Goal: Transaction & Acquisition: Purchase product/service

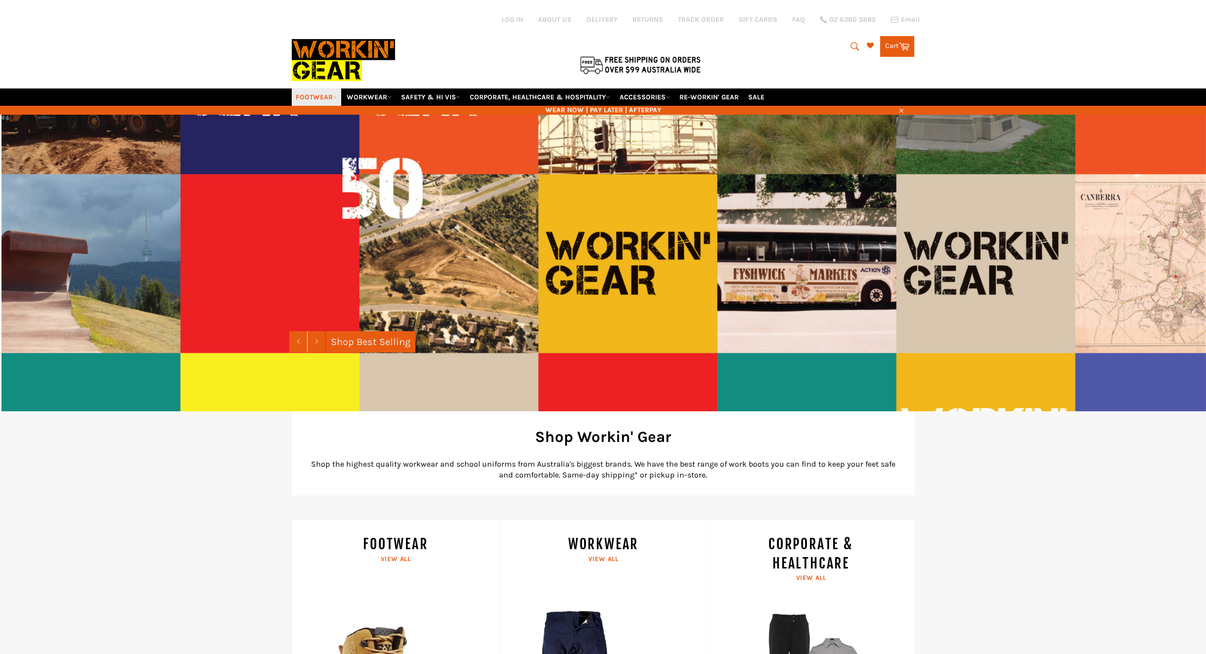
click at [307, 106] on link "FOOTWEAR" at bounding box center [316, 96] width 49 height 17
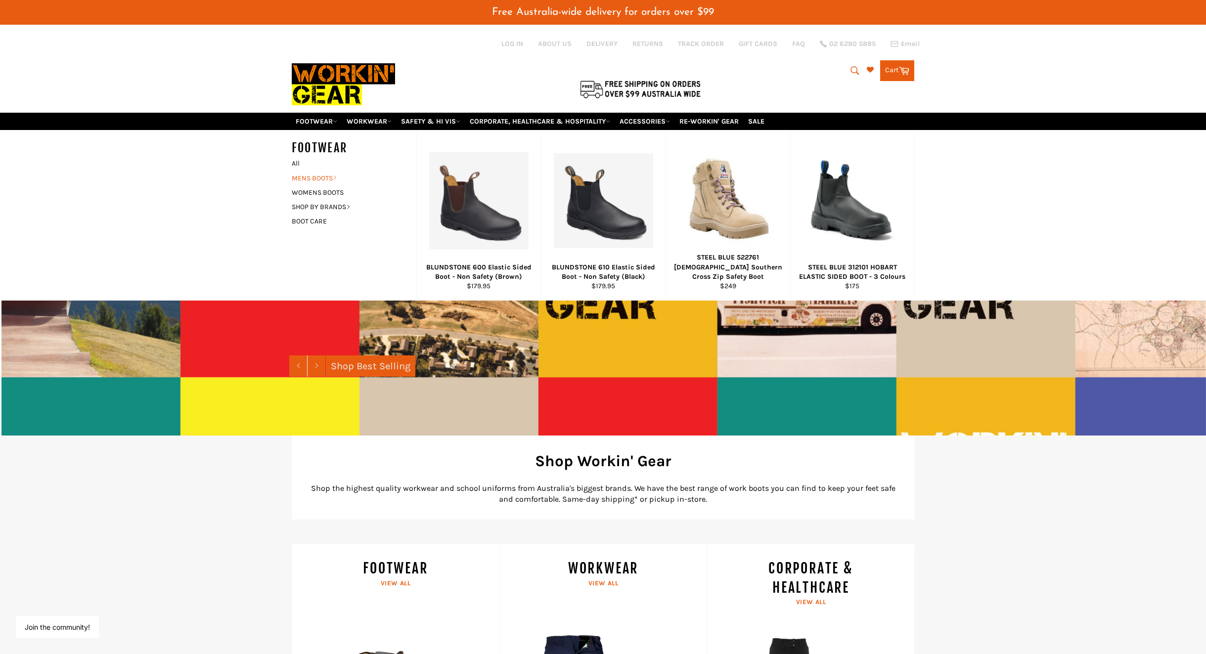
click at [320, 185] on link "MENS BOOTS" at bounding box center [347, 178] width 120 height 14
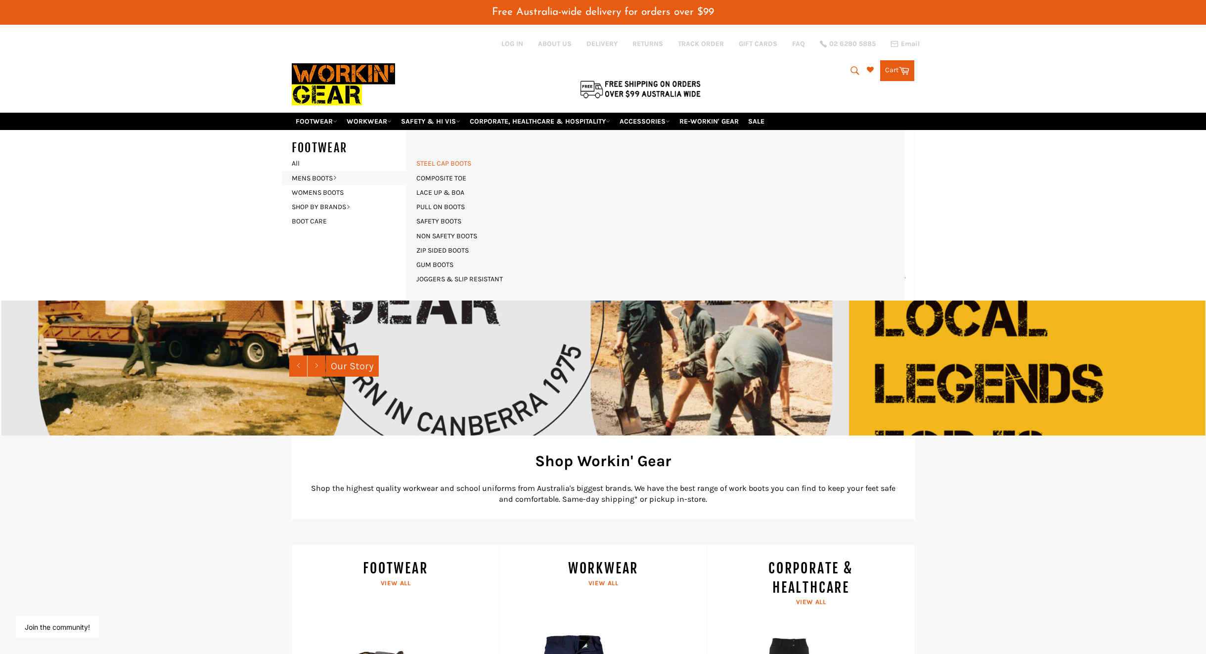
click at [443, 171] on link "STEEL CAP BOOTS" at bounding box center [443, 163] width 65 height 14
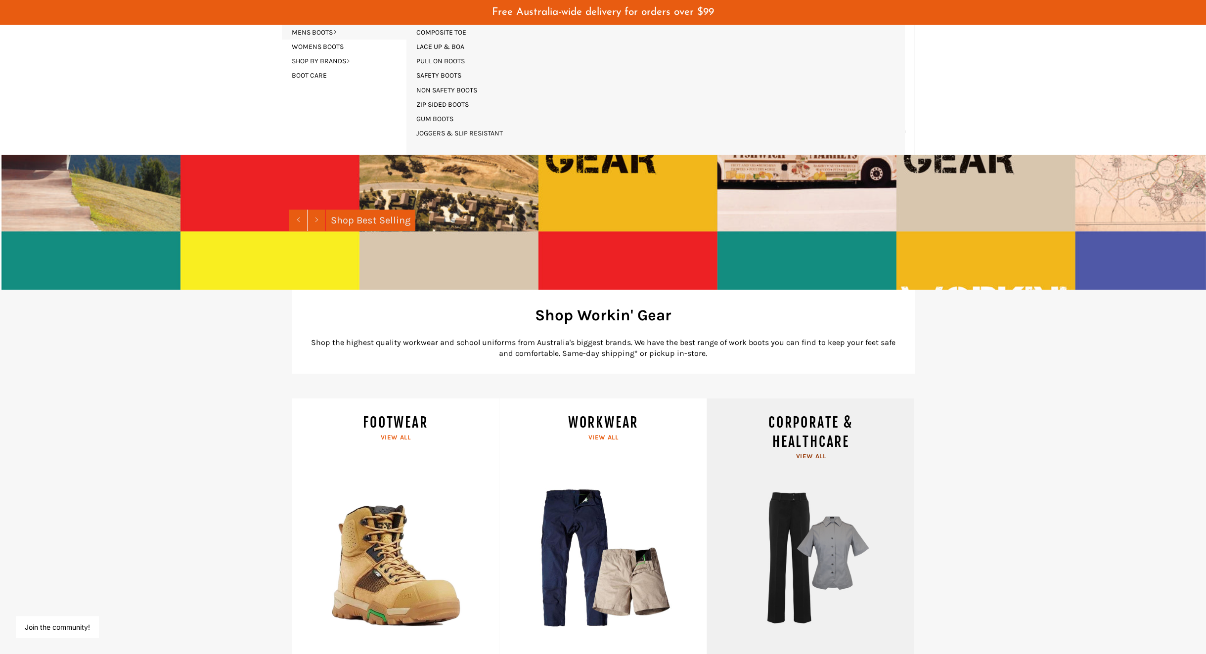
scroll to position [273, 0]
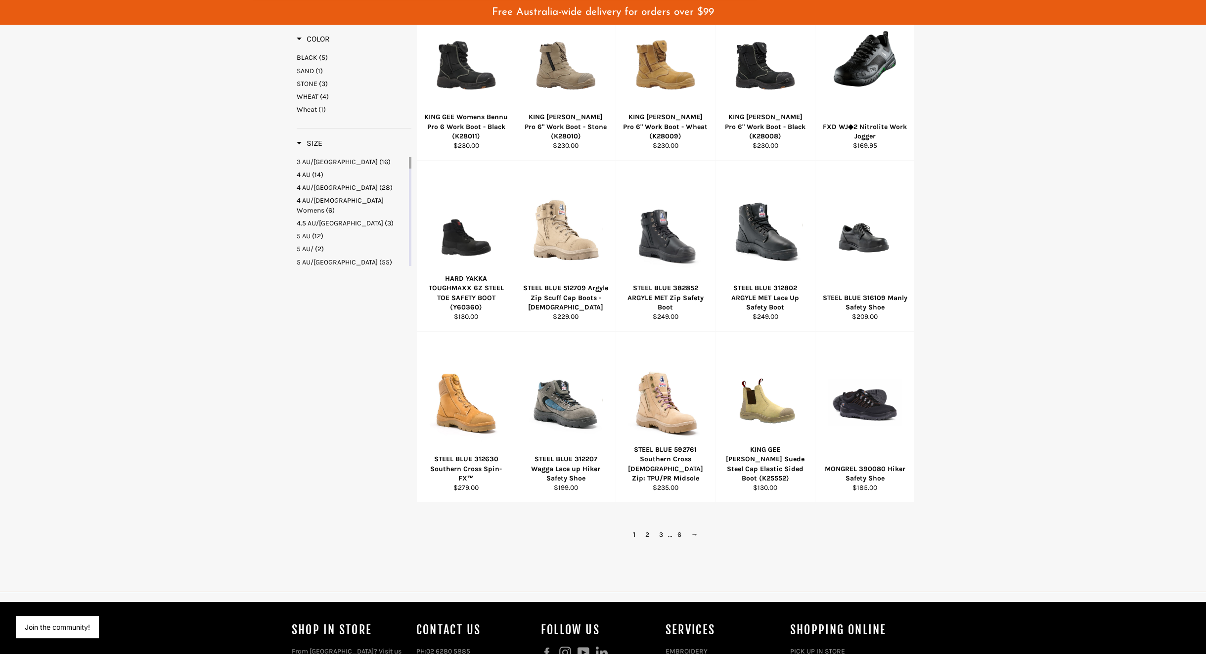
scroll to position [409, 0]
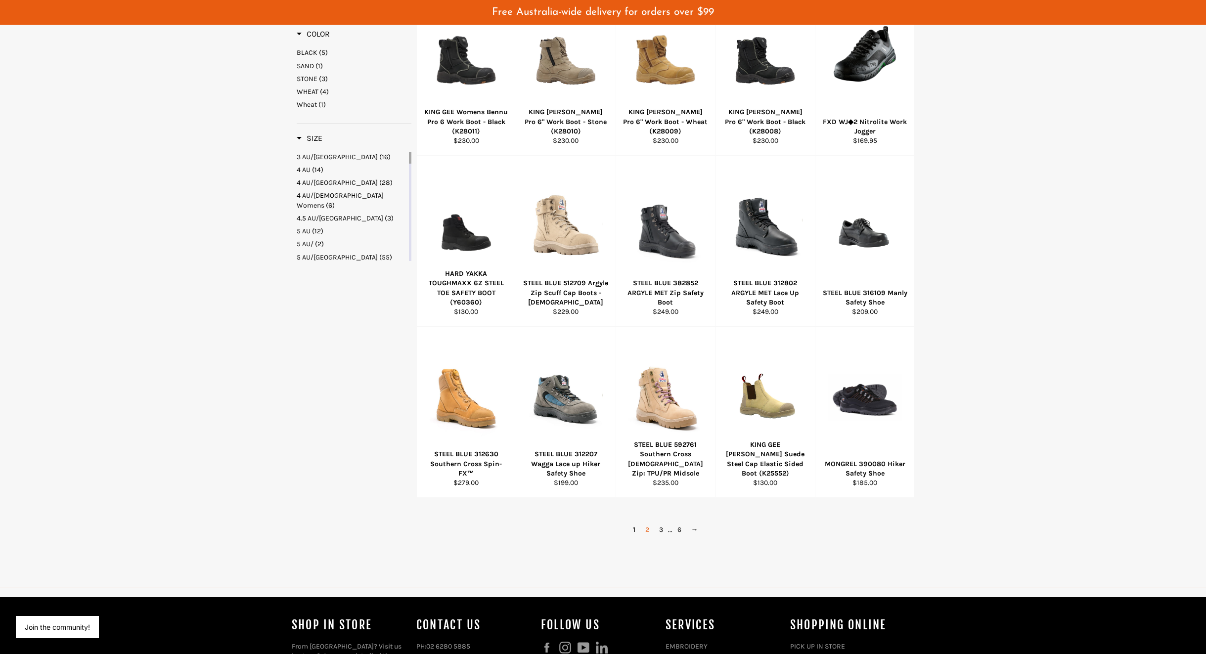
click at [648, 537] on link "2" at bounding box center [647, 529] width 14 height 14
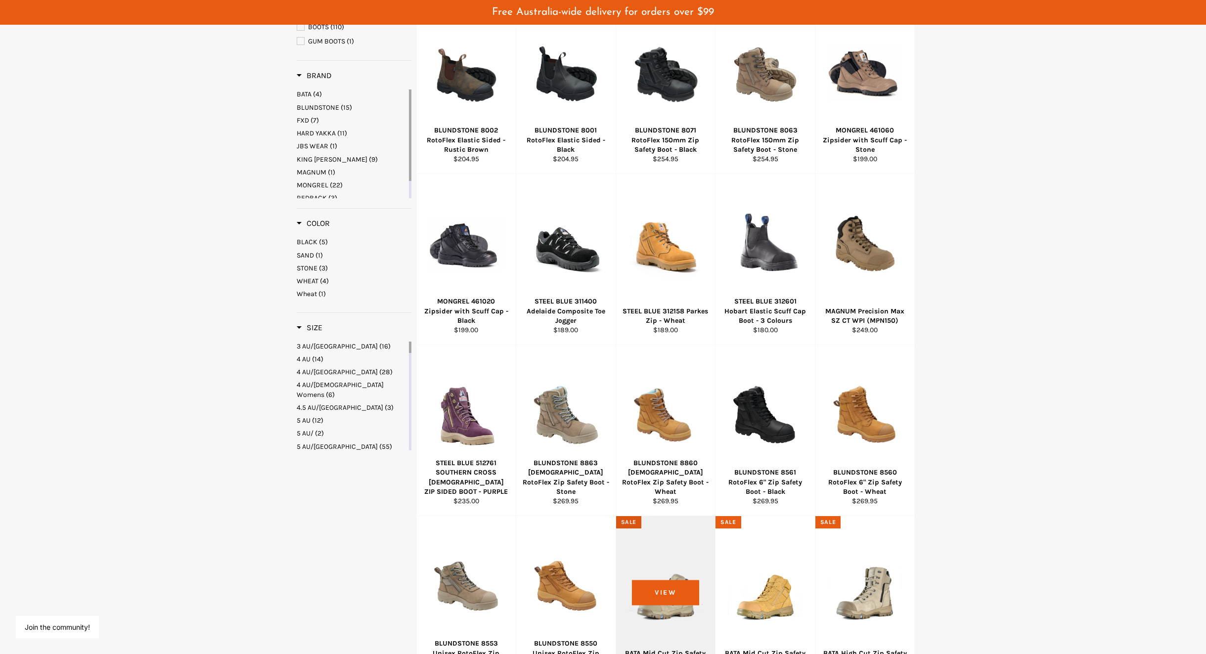
scroll to position [219, 0]
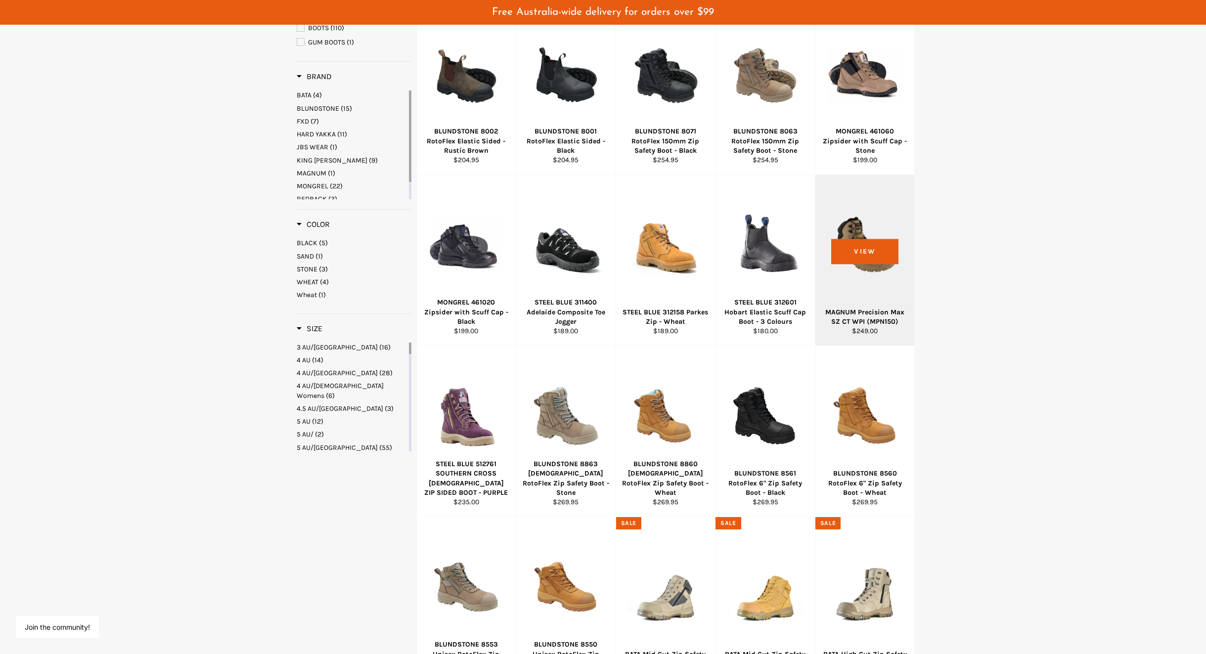
click at [871, 265] on div at bounding box center [864, 245] width 75 height 116
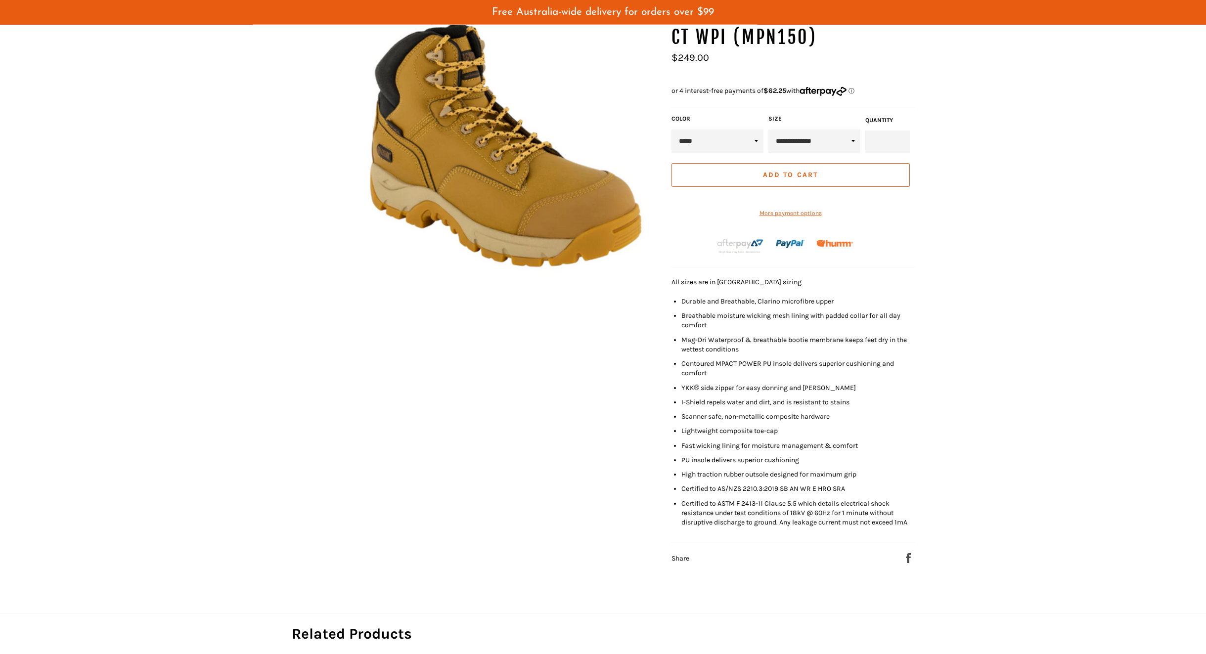
scroll to position [92, 0]
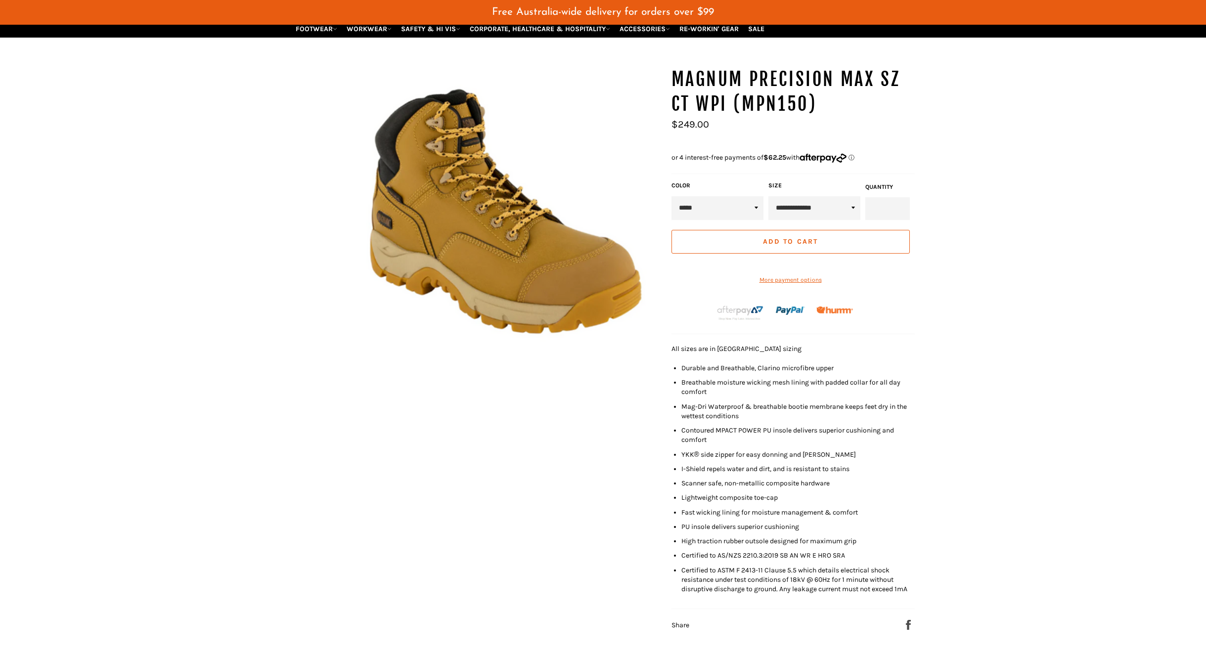
click at [768, 196] on select "**********" at bounding box center [814, 208] width 92 height 24
select select "**********"
click option "**********" at bounding box center [0, 0] width 0 height 0
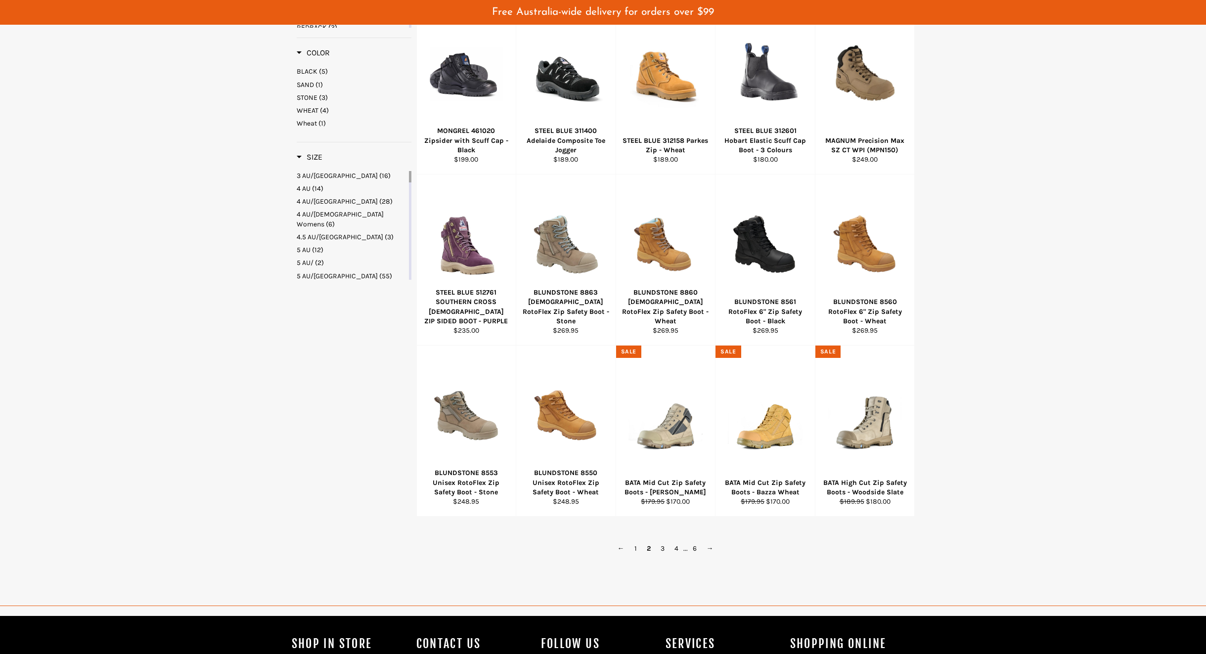
scroll to position [415, 0]
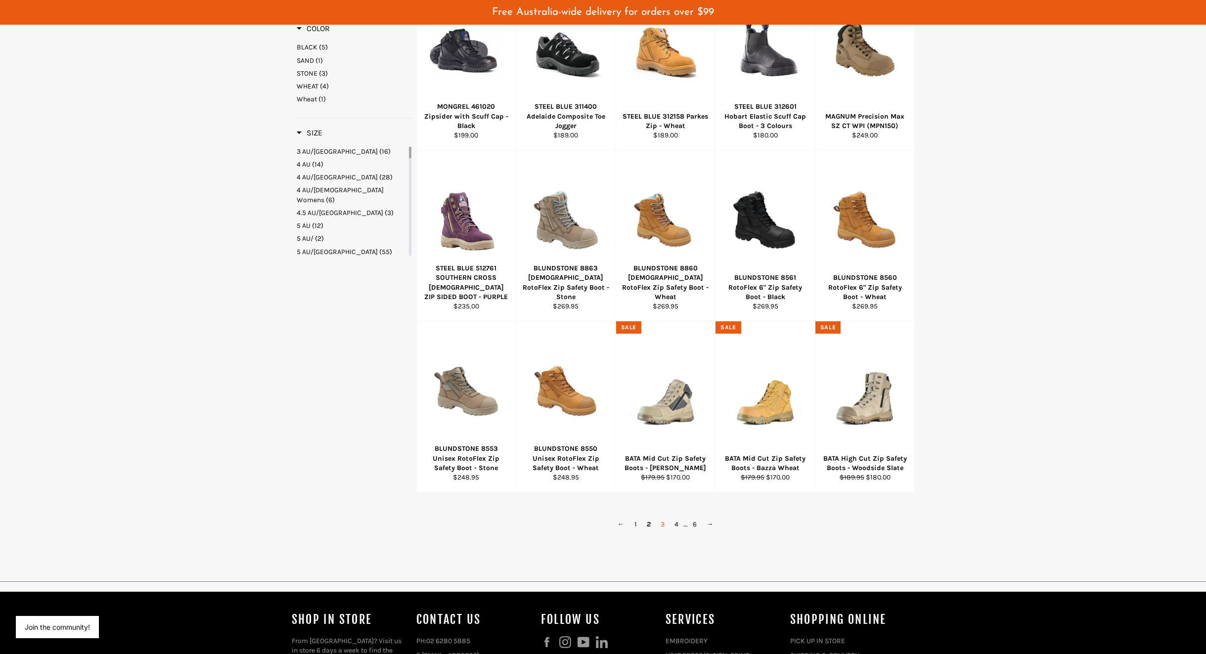
click at [659, 531] on link "3" at bounding box center [662, 524] width 14 height 14
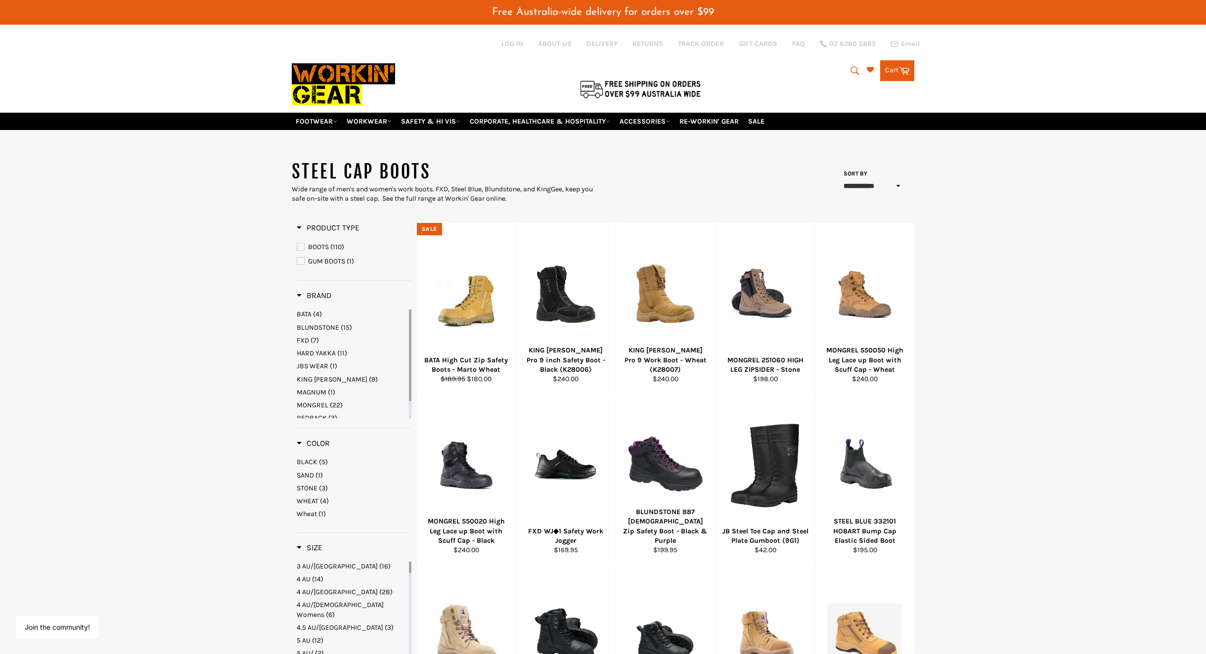
click at [298, 250] on span "BOOTS" at bounding box center [300, 246] width 7 height 7
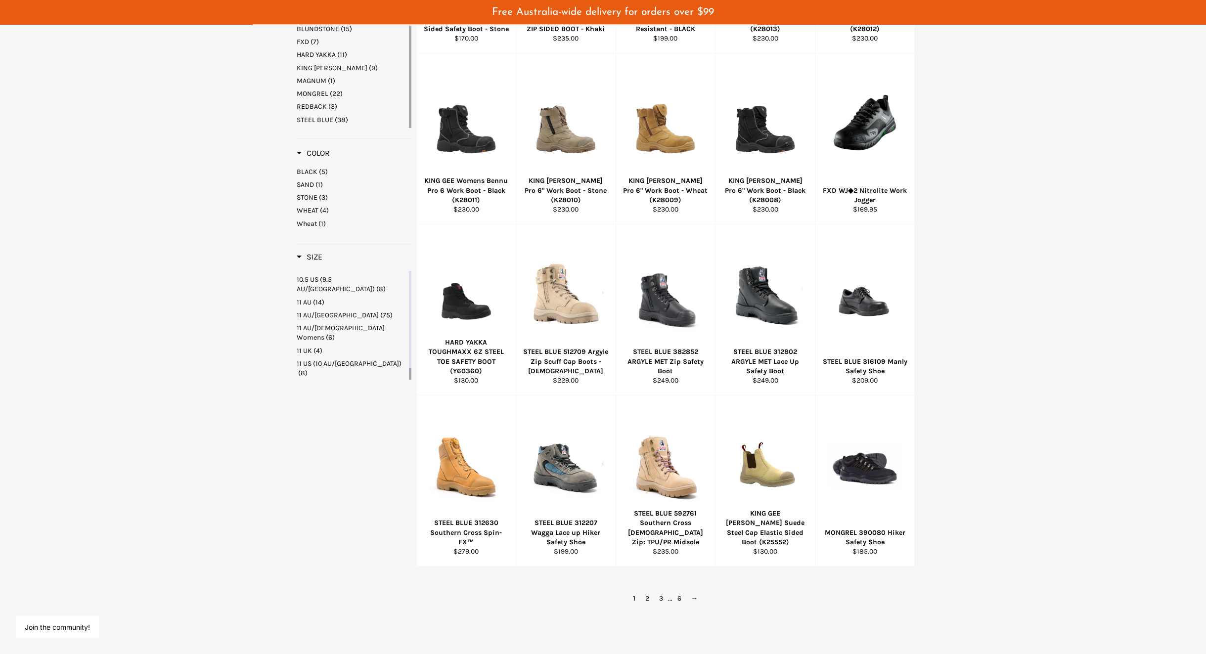
scroll to position [341, 0]
click at [647, 605] on link "2" at bounding box center [647, 598] width 14 height 14
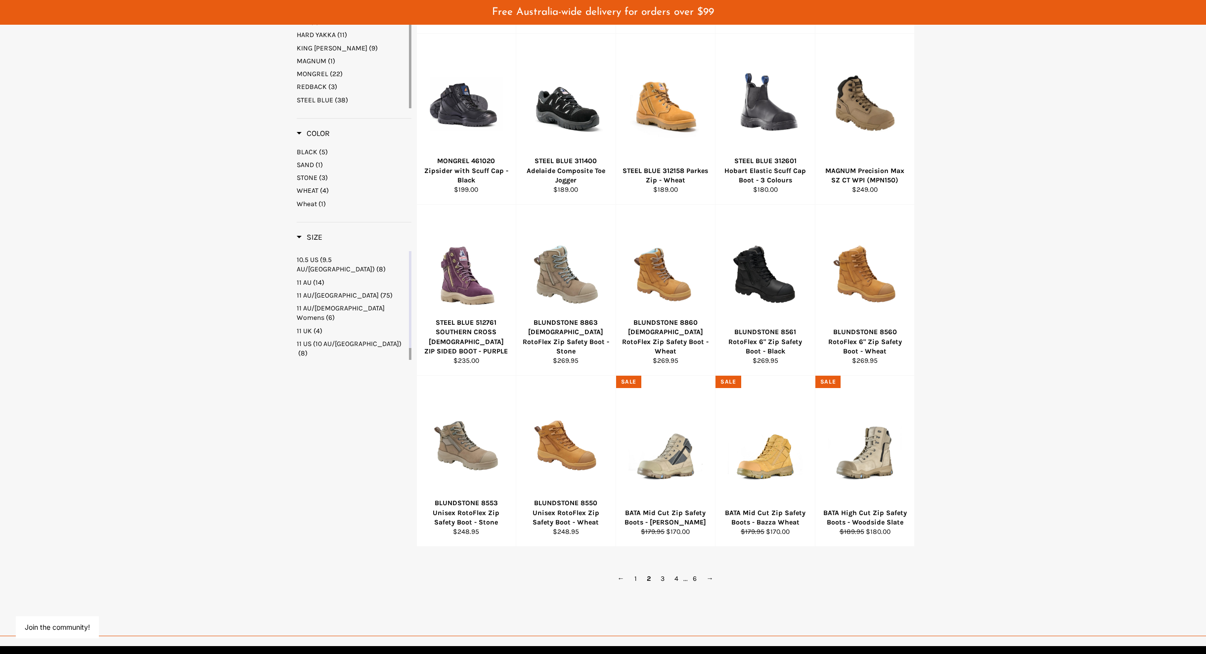
scroll to position [409, 0]
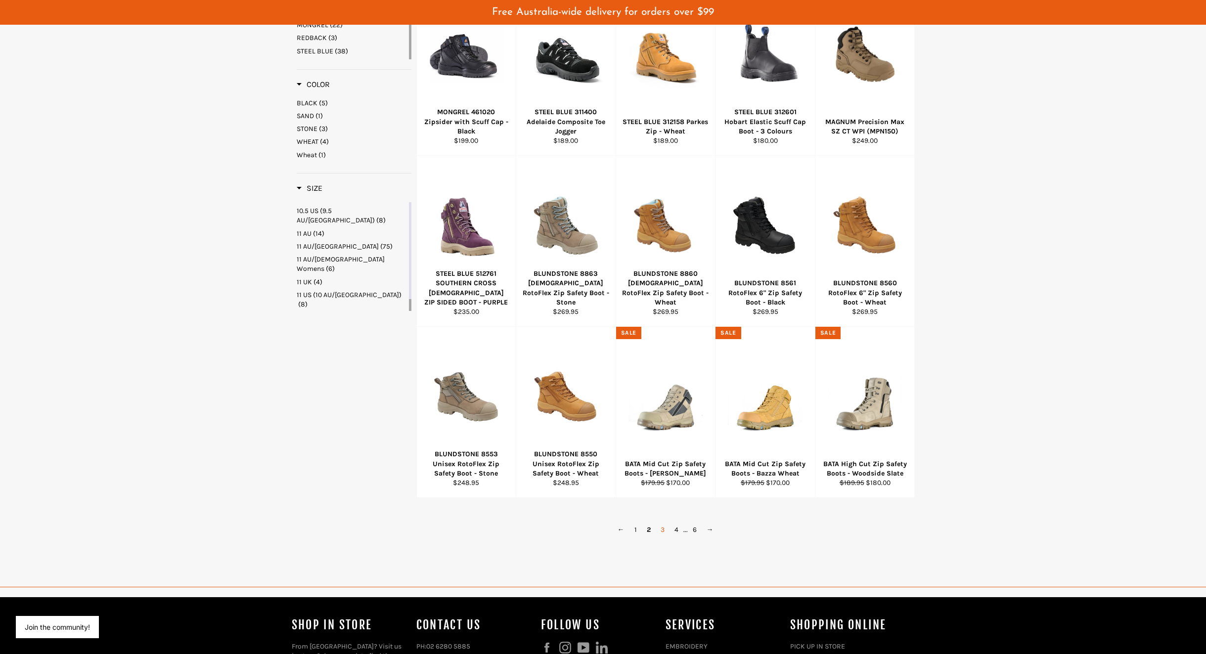
click at [659, 537] on link "3" at bounding box center [662, 529] width 14 height 14
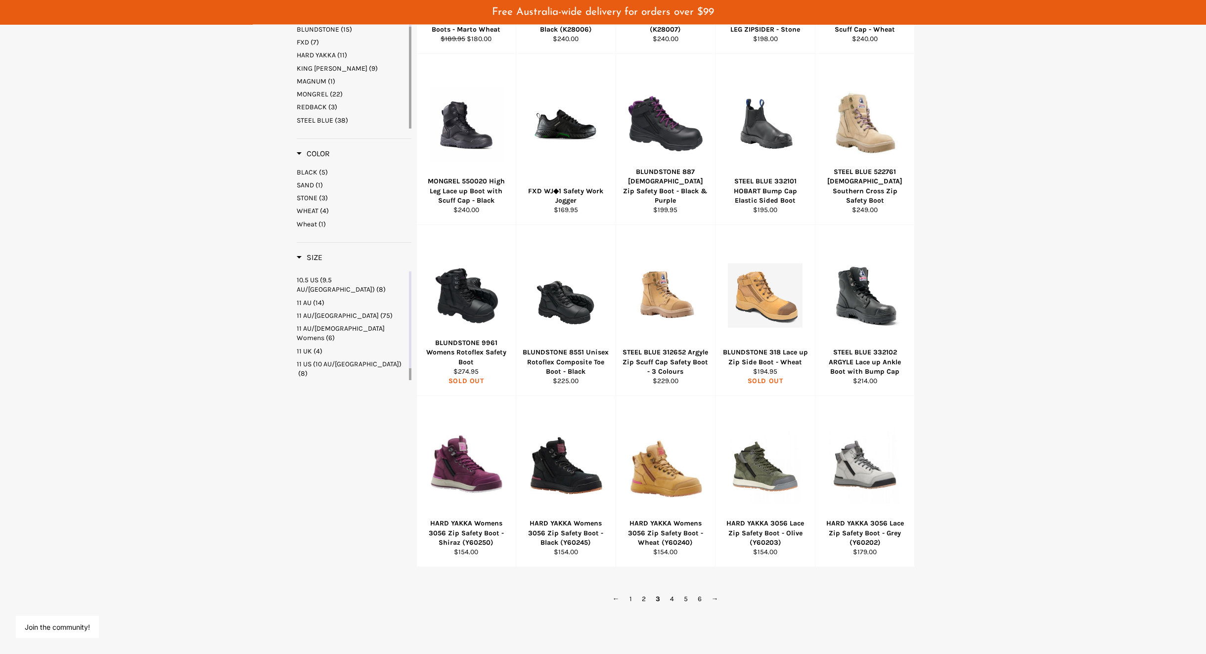
scroll to position [355, 0]
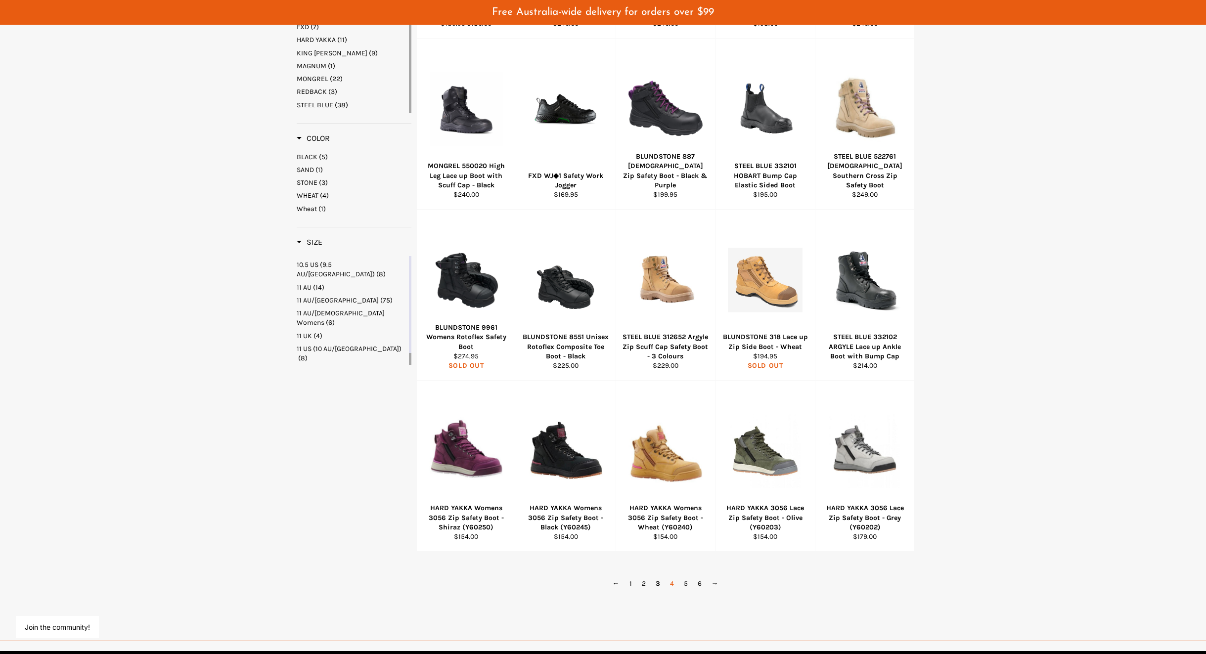
click at [670, 591] on link "4" at bounding box center [672, 583] width 14 height 14
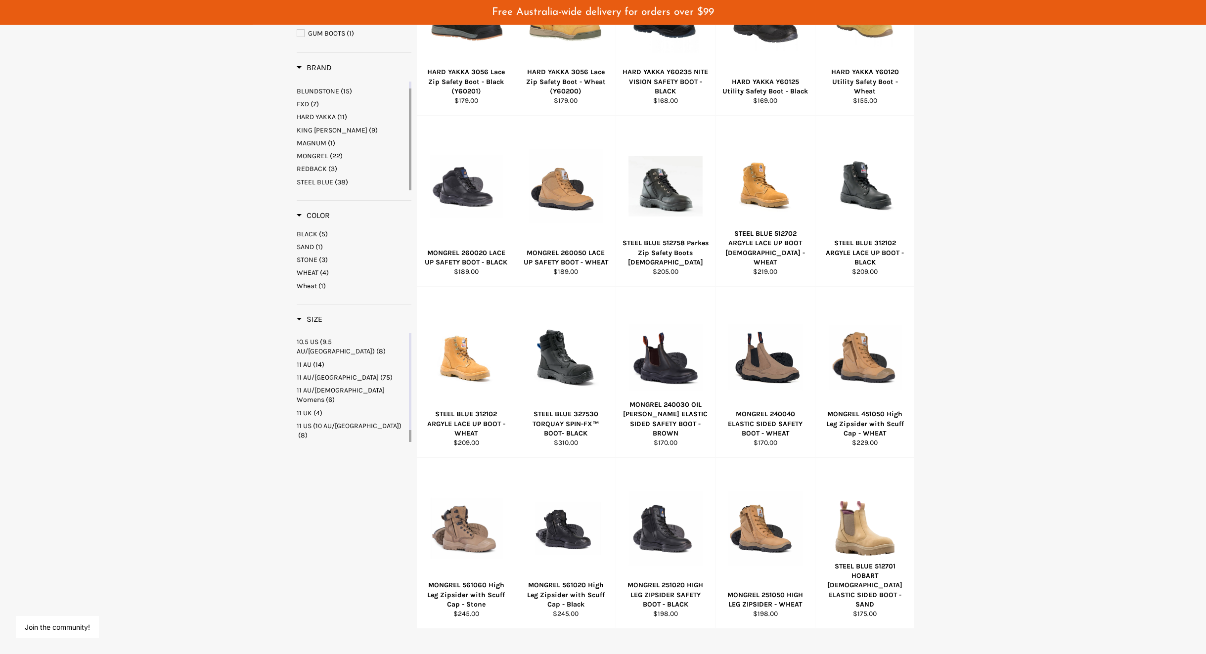
scroll to position [355, 0]
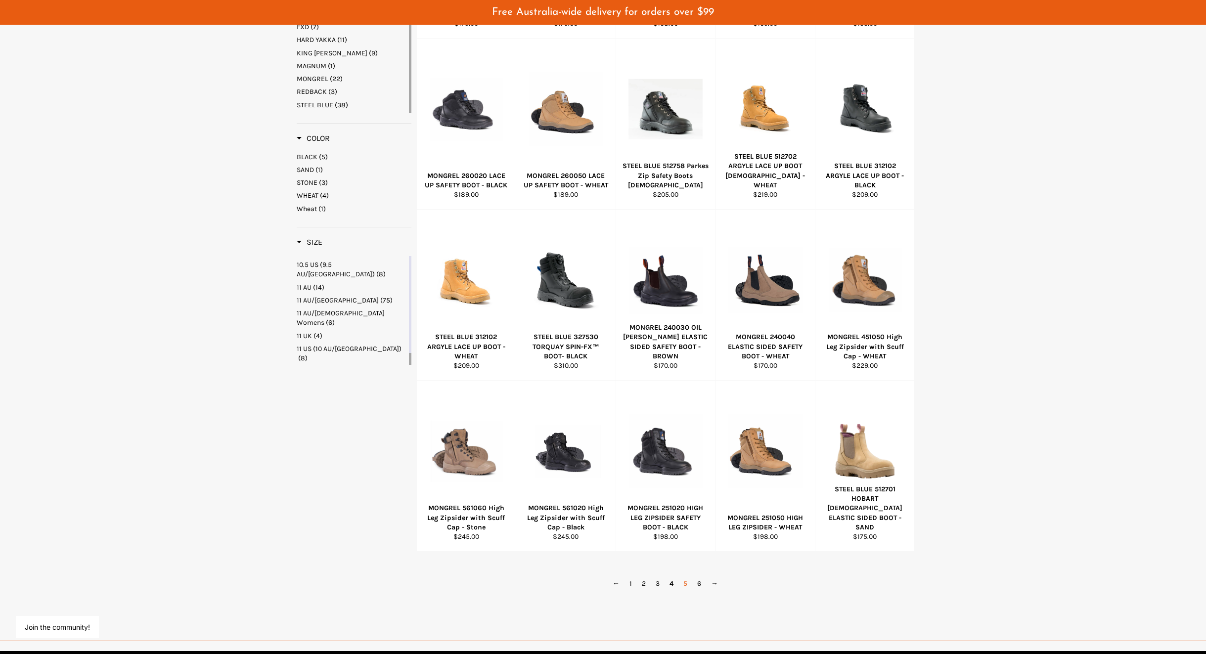
click at [685, 591] on link "5" at bounding box center [685, 583] width 14 height 14
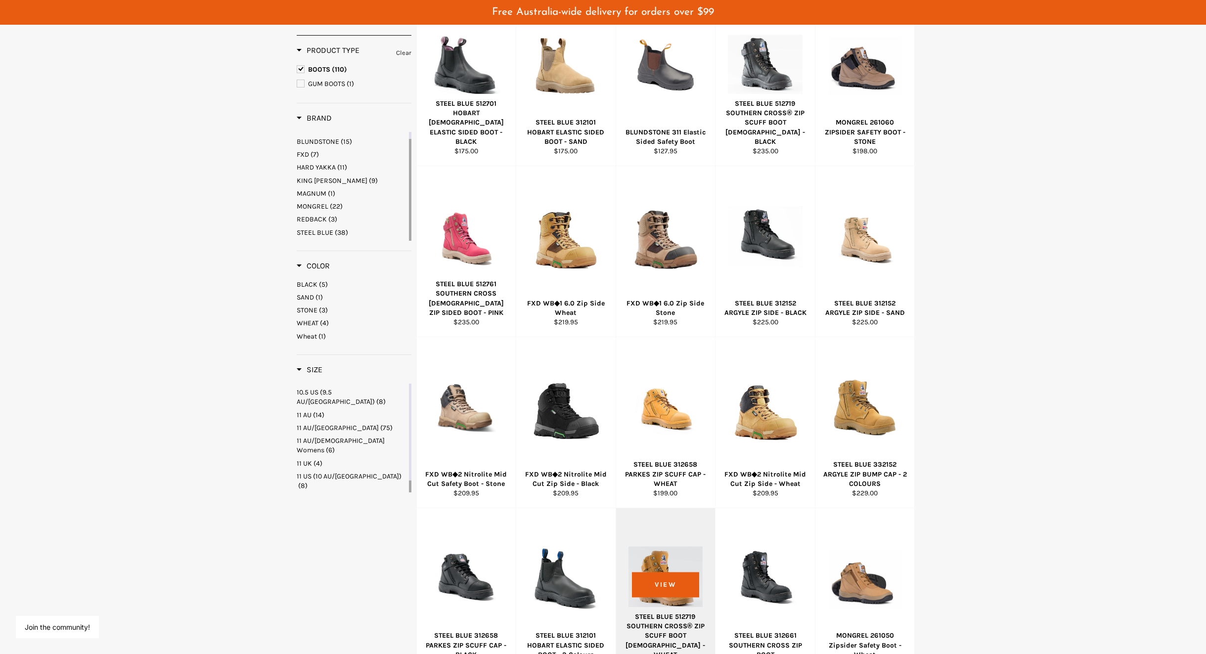
scroll to position [219, 0]
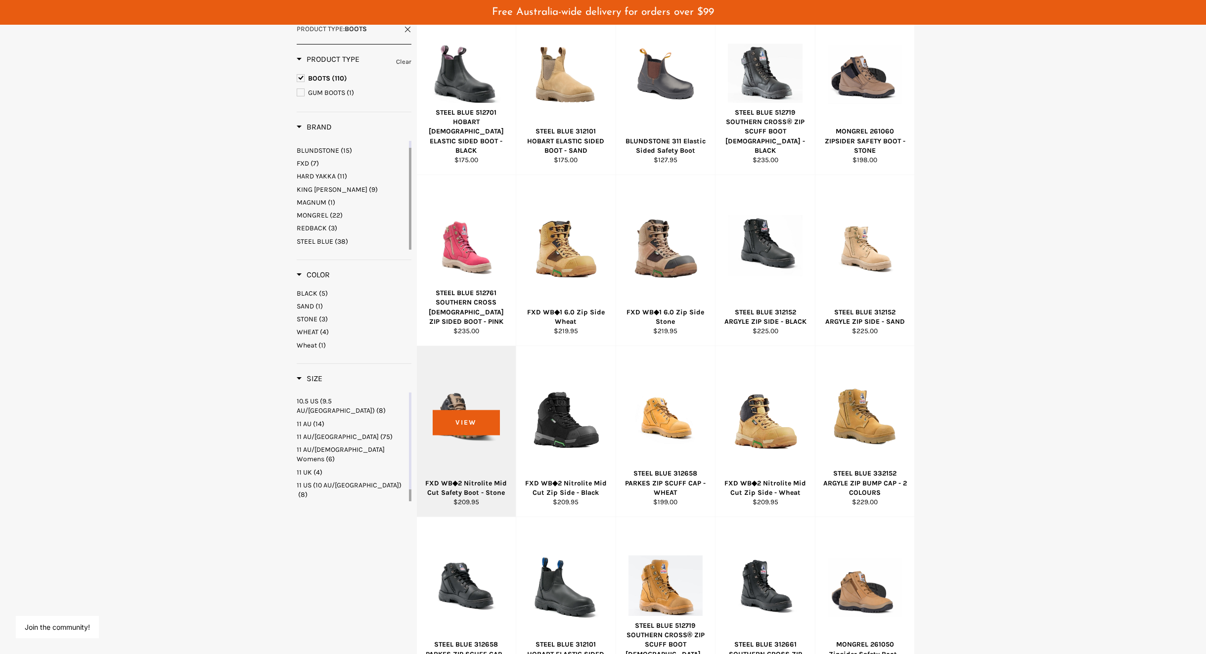
click at [464, 461] on div at bounding box center [466, 416] width 75 height 116
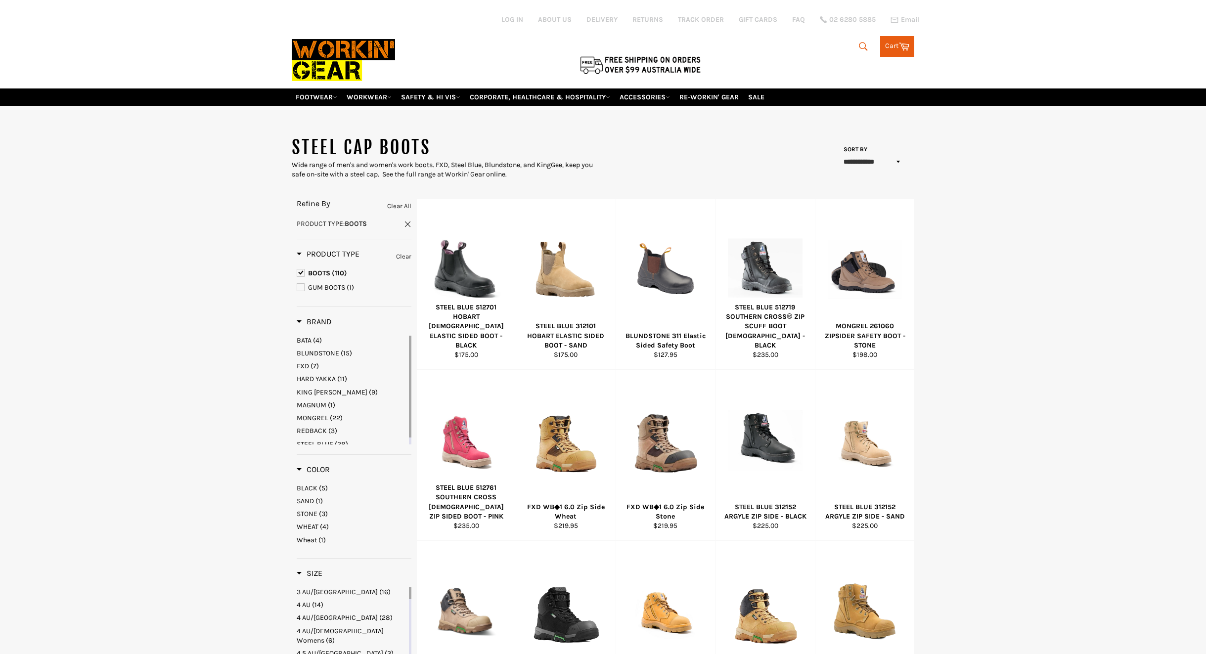
scroll to position [562, 0]
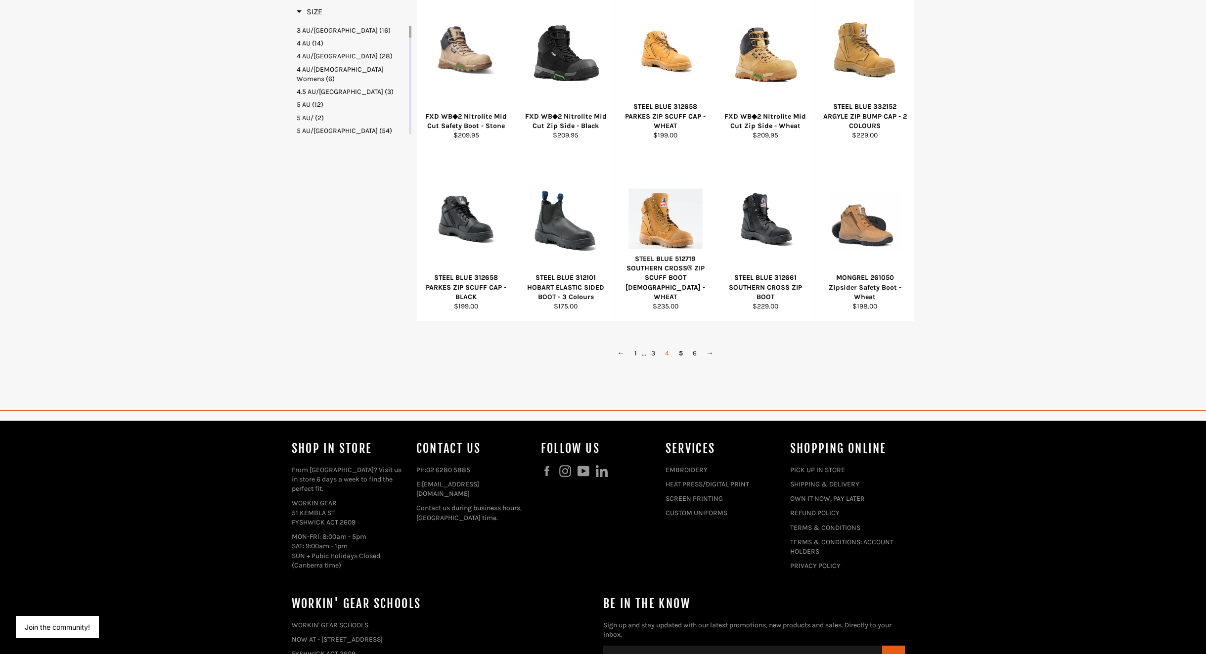
click at [669, 360] on link "4" at bounding box center [667, 353] width 14 height 14
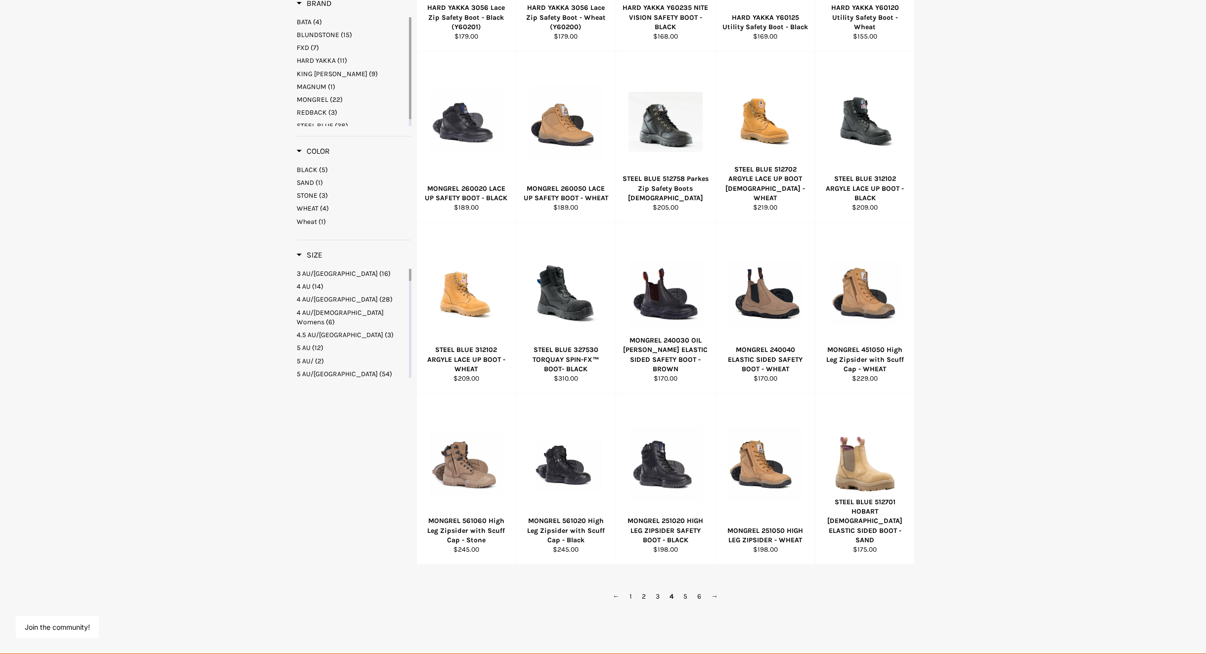
scroll to position [604, 0]
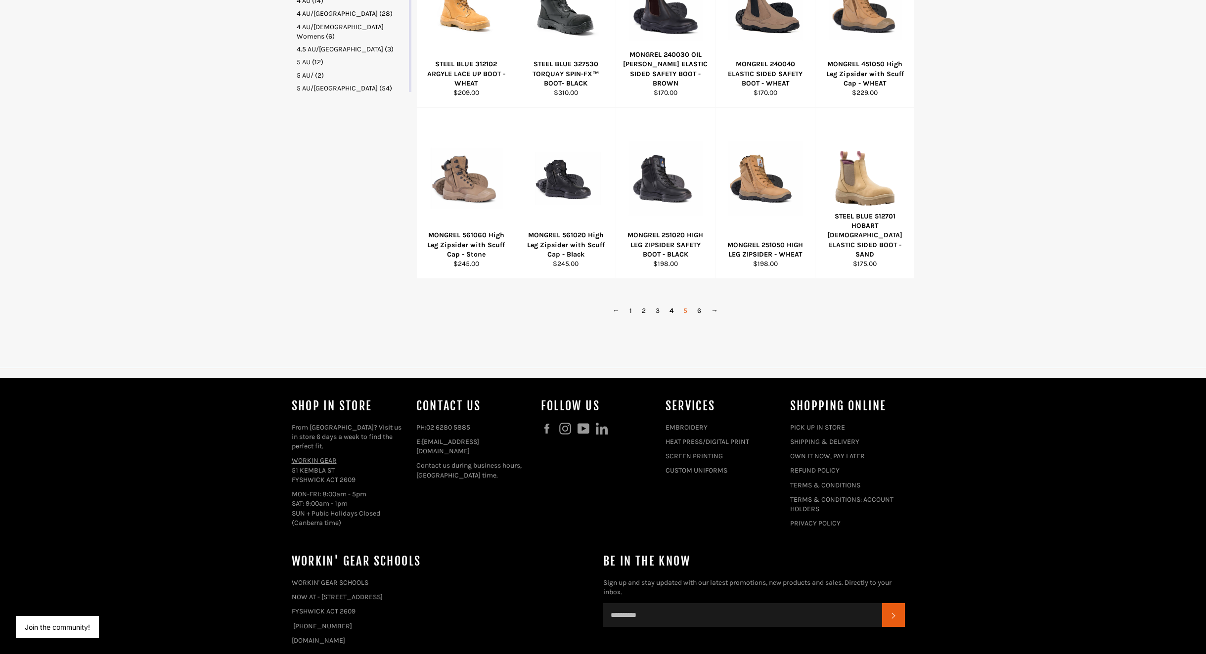
click at [683, 318] on link "5" at bounding box center [685, 311] width 14 height 14
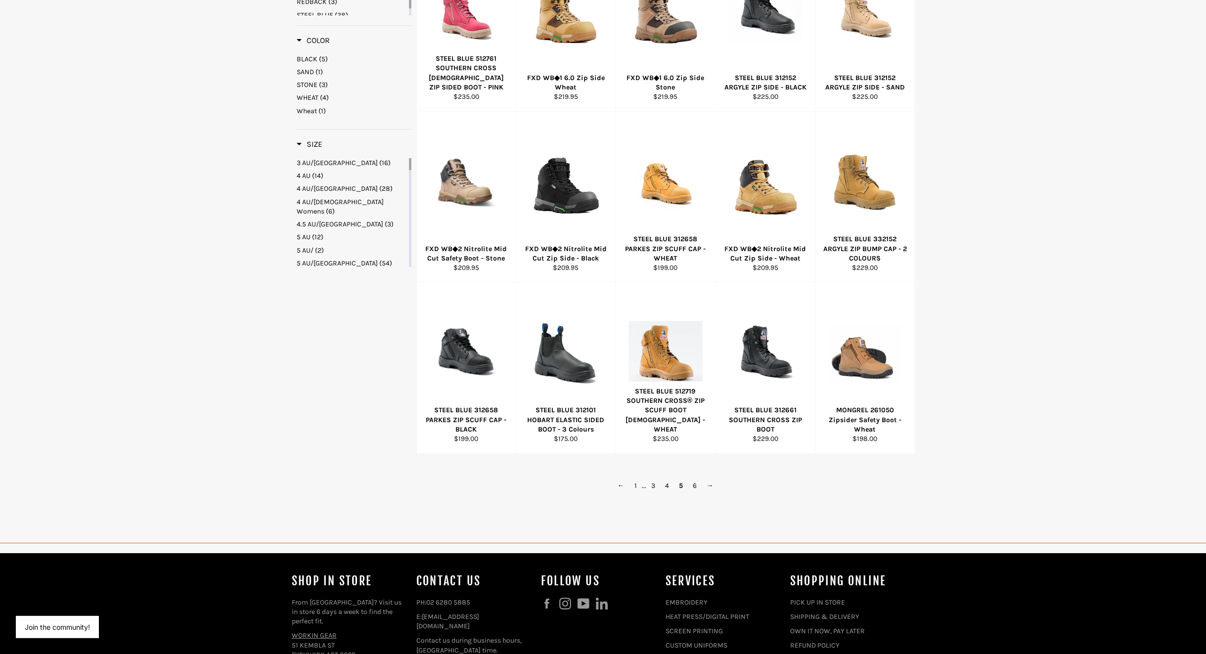
scroll to position [468, 0]
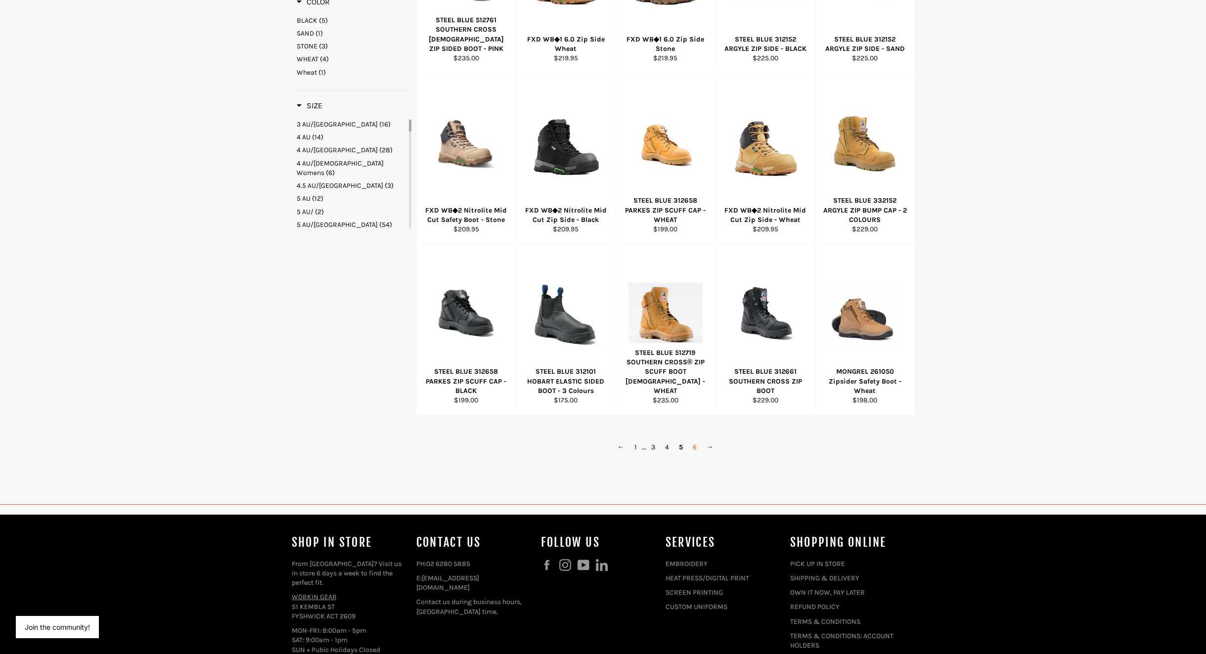
click at [692, 454] on link "6" at bounding box center [695, 447] width 14 height 14
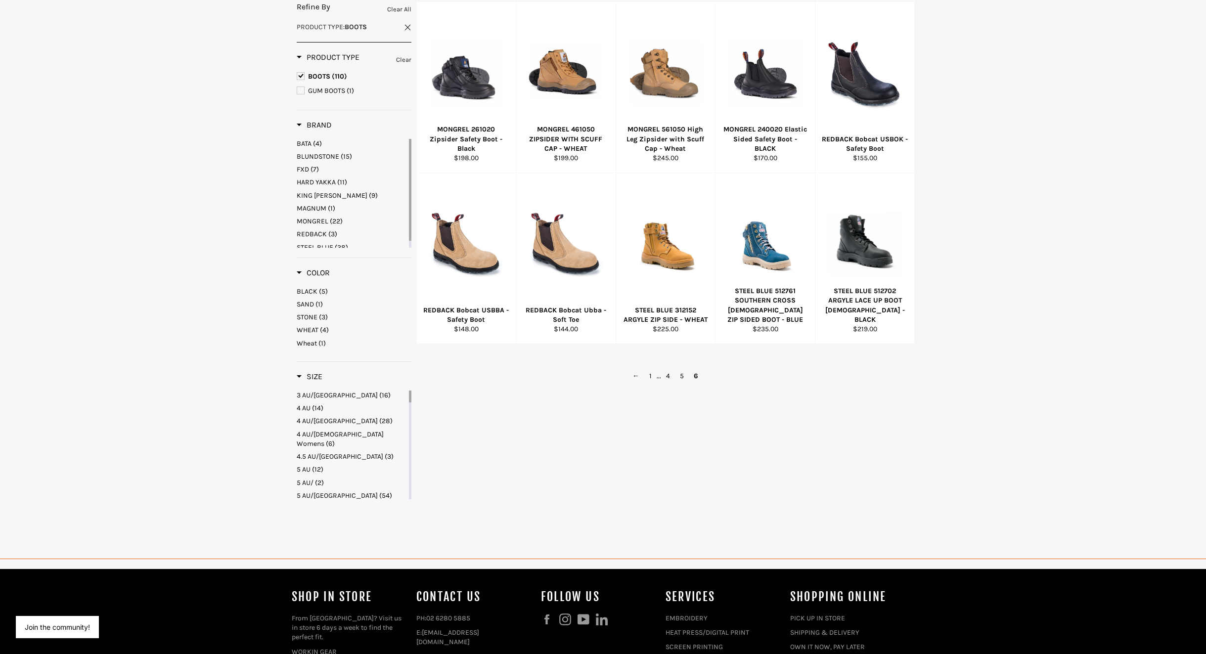
scroll to position [195, 0]
